Goal: Task Accomplishment & Management: Use online tool/utility

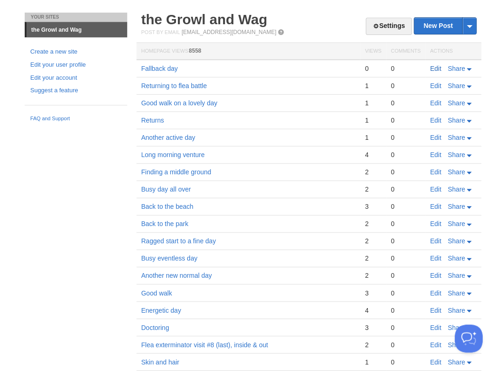
click at [437, 67] on link "Edit" at bounding box center [435, 68] width 11 height 7
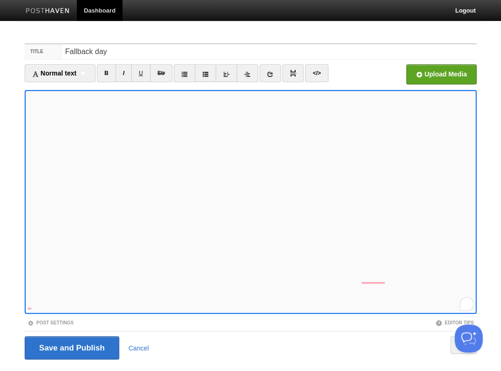
scroll to position [22, 0]
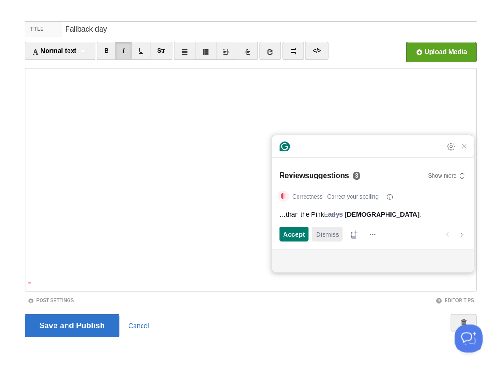
click at [324, 235] on span "Dismiss" at bounding box center [327, 234] width 23 height 10
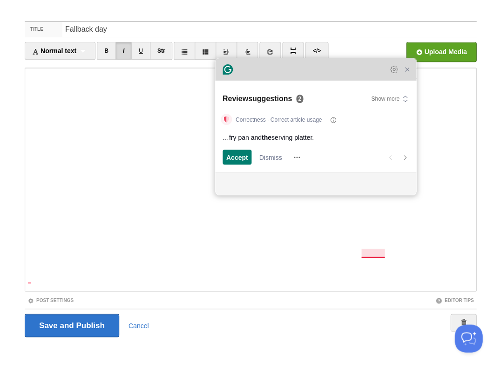
drag, startPoint x: 326, startPoint y: 159, endPoint x: 270, endPoint y: 83, distance: 94.9
click at [270, 83] on div "Grammarly Assistant Dismissing suggestion Review suggestions 2 Show more Correc…" at bounding box center [315, 126] width 201 height 136
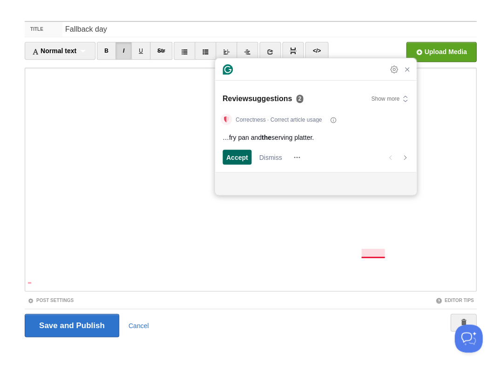
click at [233, 159] on span "Accept" at bounding box center [237, 157] width 22 height 10
click at [234, 156] on span "Accept" at bounding box center [237, 157] width 22 height 10
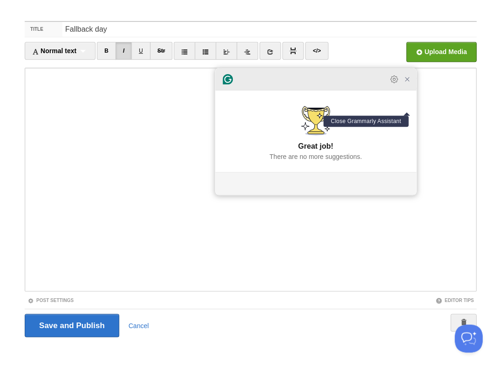
click at [406, 81] on icon "Close Grammarly Assistant" at bounding box center [406, 78] width 7 height 7
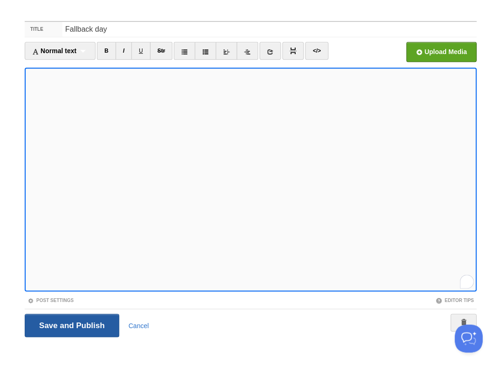
click at [81, 330] on input "Save and Publish" at bounding box center [72, 324] width 94 height 23
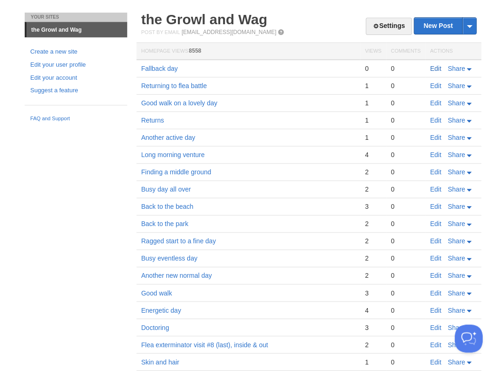
click at [435, 67] on link "Edit" at bounding box center [435, 68] width 11 height 7
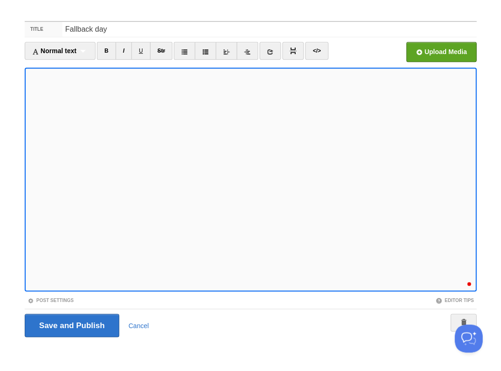
scroll to position [367, 0]
click at [71, 324] on input "Save and Publish" at bounding box center [72, 324] width 94 height 23
